Goal: Task Accomplishment & Management: Manage account settings

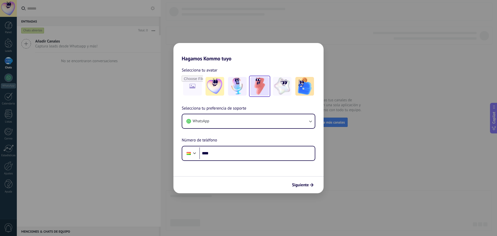
click at [256, 90] on img at bounding box center [259, 86] width 19 height 19
click at [256, 119] on button "WhatsApp" at bounding box center [248, 121] width 132 height 14
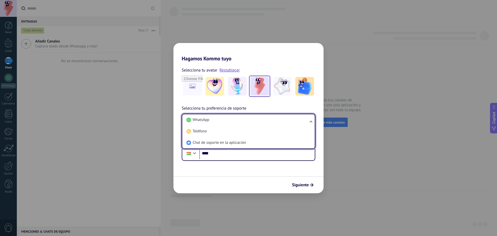
click at [256, 119] on li "WhatsApp" at bounding box center [247, 119] width 126 height 11
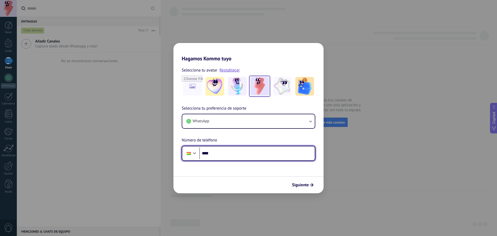
click at [250, 155] on input "****" at bounding box center [256, 153] width 115 height 12
type input "**********"
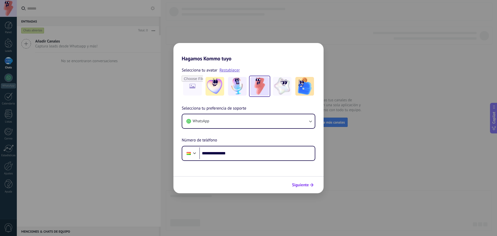
click at [307, 186] on span "Siguiente" at bounding box center [300, 185] width 17 height 4
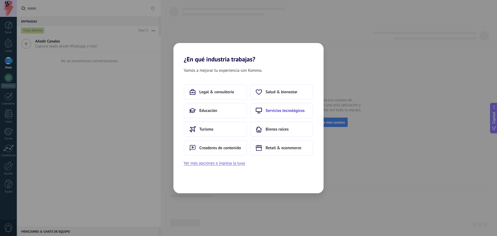
click at [284, 110] on span "Servicios tecnológicos" at bounding box center [284, 110] width 39 height 5
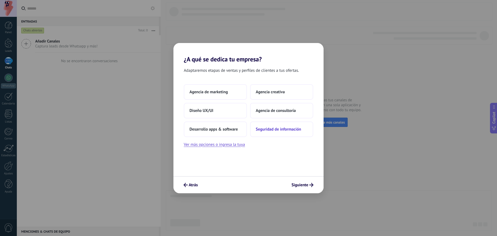
click at [273, 132] on button "Seguridad de información" at bounding box center [281, 129] width 63 height 16
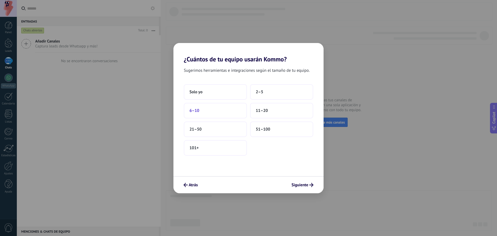
click at [216, 114] on button "6–10" at bounding box center [215, 111] width 63 height 16
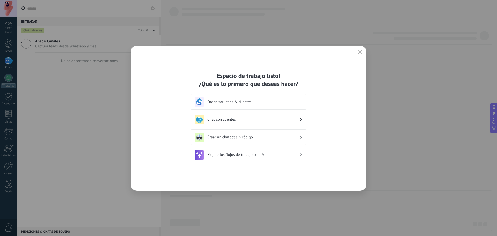
click at [261, 120] on h3 "Chat con clientes" at bounding box center [253, 119] width 92 height 5
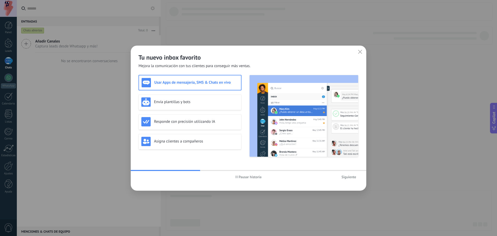
click at [344, 177] on span "Siguiente" at bounding box center [348, 177] width 15 height 4
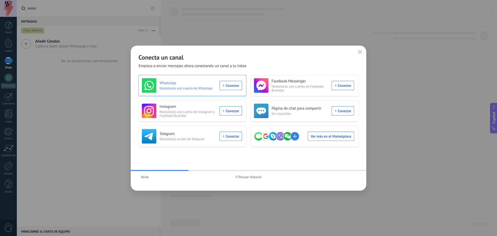
click at [238, 87] on div "WhatsApp Necesitarás una cuenta de WhatsApp Conectar" at bounding box center [192, 85] width 100 height 14
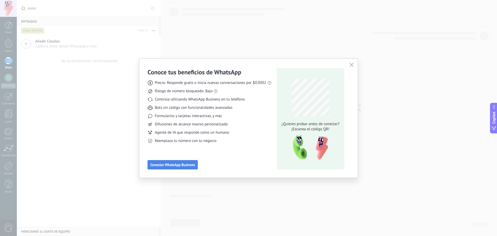
click at [184, 167] on button "Conectar WhatsApp Business" at bounding box center [172, 164] width 50 height 9
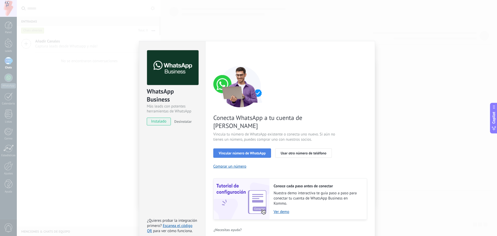
click at [240, 148] on button "Vincular número de WhatsApp" at bounding box center [242, 152] width 58 height 9
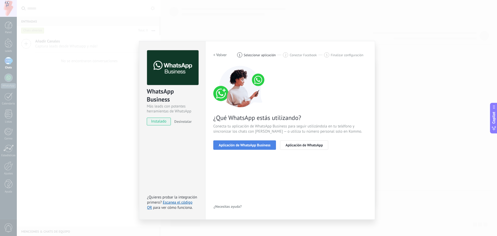
click at [258, 147] on button "Aplicación de WhatsApp Business" at bounding box center [244, 144] width 63 height 9
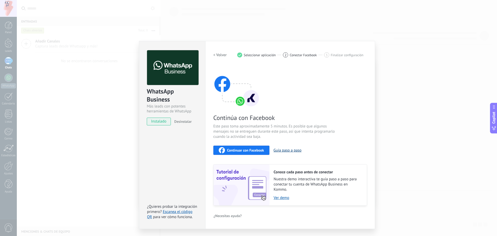
click at [284, 150] on button "Guía paso a paso" at bounding box center [287, 150] width 28 height 5
click at [406, 64] on div "WhatsApp Business Más leads con potentes herramientas de WhatsApp instalado Des…" at bounding box center [257, 118] width 480 height 236
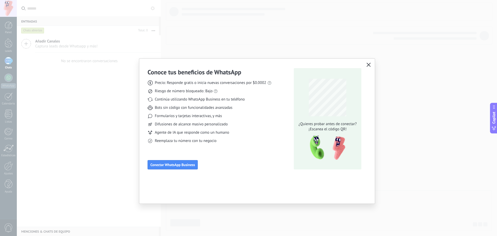
click at [369, 65] on icon "button" at bounding box center [368, 65] width 4 height 4
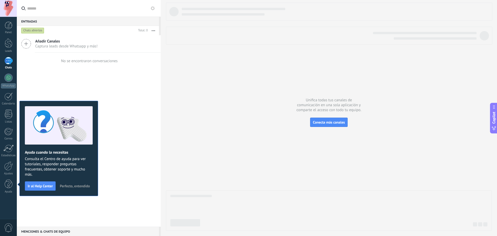
click at [82, 186] on span "Perfecto, entendido" at bounding box center [75, 186] width 30 height 4
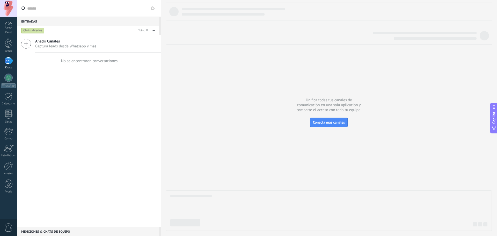
drag, startPoint x: 10, startPoint y: 171, endPoint x: 68, endPoint y: 170, distance: 57.4
click at [10, 171] on link "Ajustes" at bounding box center [8, 168] width 17 height 14
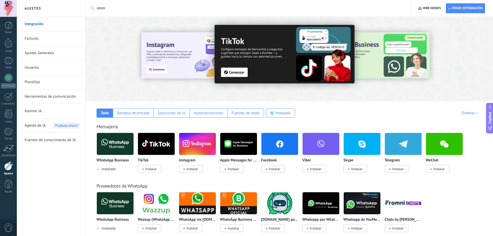
click at [51, 68] on link "Usuarios" at bounding box center [52, 67] width 55 height 14
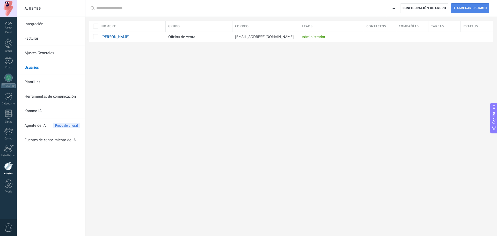
click at [469, 9] on span "Agregar usuario" at bounding box center [471, 8] width 30 height 9
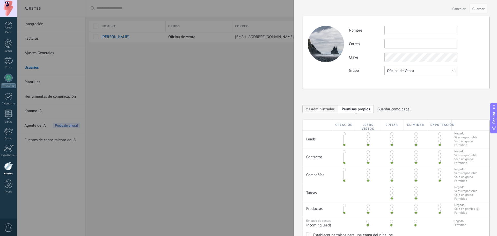
click at [417, 71] on button "Oficina de Venta" at bounding box center [420, 70] width 73 height 9
click at [417, 71] on span "Oficina de Venta" at bounding box center [418, 70] width 74 height 5
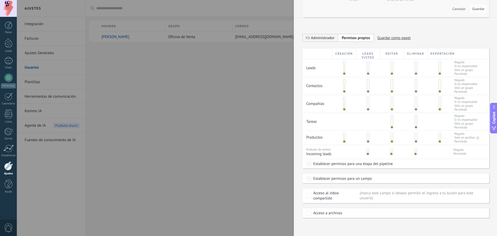
click at [368, 107] on span at bounding box center [367, 105] width 3 height 3
click at [368, 109] on span at bounding box center [367, 109] width 3 height 3
click at [391, 109] on span at bounding box center [391, 109] width 3 height 3
click at [414, 109] on span at bounding box center [415, 109] width 3 height 3
click at [438, 110] on span at bounding box center [439, 109] width 3 height 3
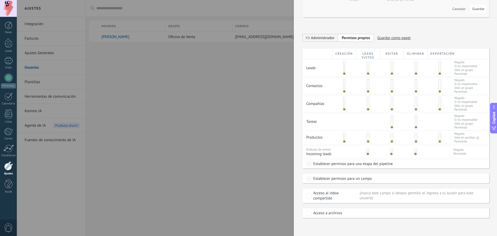
scroll to position [0, 0]
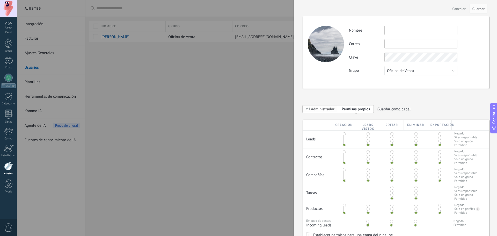
click at [332, 110] on span "Administrador" at bounding box center [323, 109] width 24 height 5
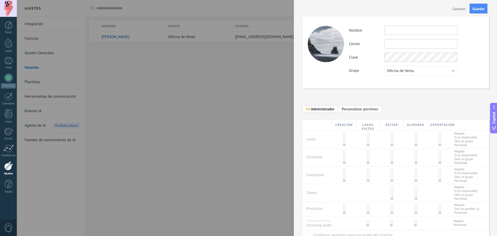
click at [357, 110] on span "Personalizar permisos" at bounding box center [359, 109] width 36 height 5
click at [493, 115] on span "Copilot" at bounding box center [493, 117] width 5 height 12
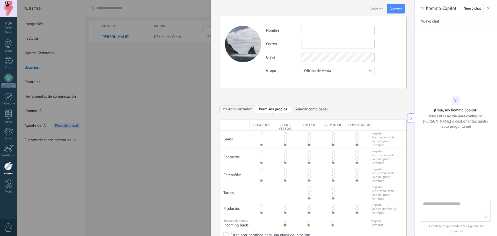
click at [412, 120] on button at bounding box center [410, 117] width 7 height 9
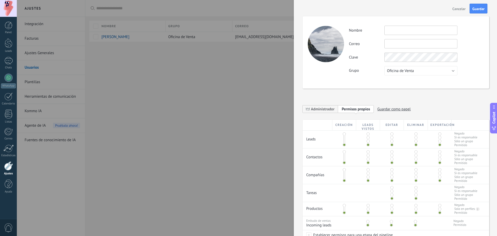
click at [456, 10] on span "Cancelar" at bounding box center [458, 9] width 13 height 4
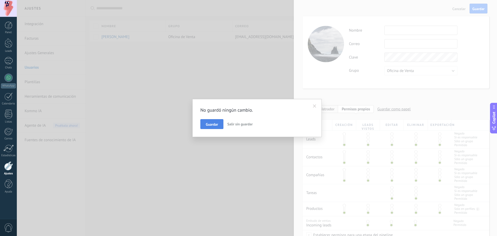
click at [211, 123] on span "Guardar" at bounding box center [212, 124] width 12 height 4
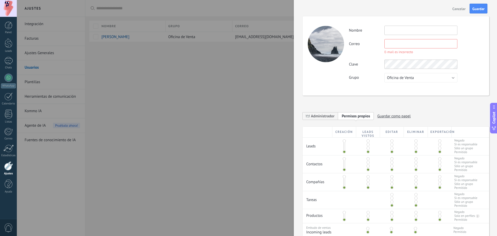
click at [452, 11] on button "Cancelar" at bounding box center [458, 8] width 17 height 8
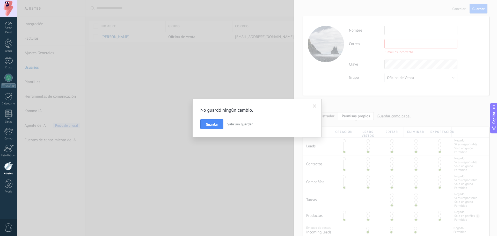
click at [237, 125] on span "Salir sin guardar" at bounding box center [239, 124] width 25 height 5
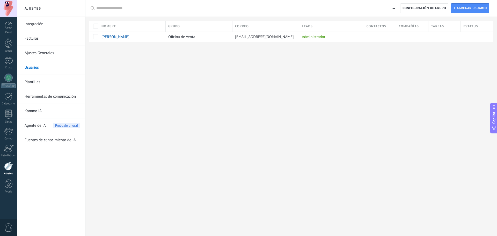
click at [239, 147] on div "Ajustes Integración Facturas Ajustes Generales Usuarios Plantillas Herramientas…" at bounding box center [257, 118] width 480 height 236
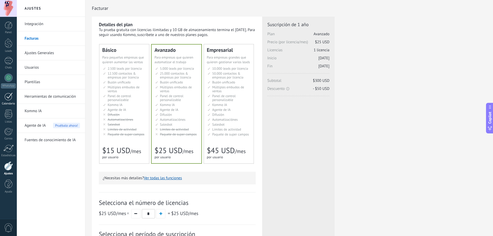
click at [8, 99] on div at bounding box center [8, 96] width 8 height 8
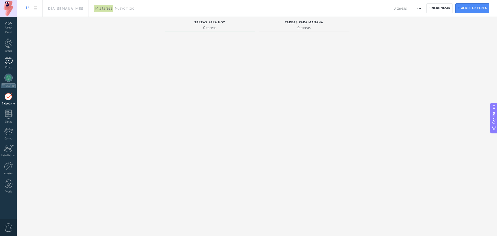
click at [9, 65] on link "Chats" at bounding box center [8, 63] width 17 height 12
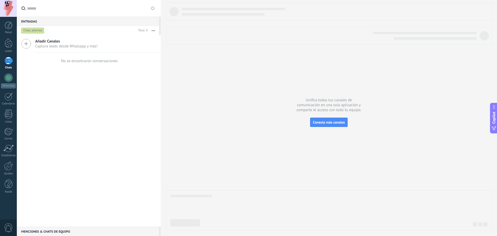
click at [42, 47] on span "Captura leads desde Whatsapp y más!" at bounding box center [66, 46] width 62 height 5
